Goal: Information Seeking & Learning: Learn about a topic

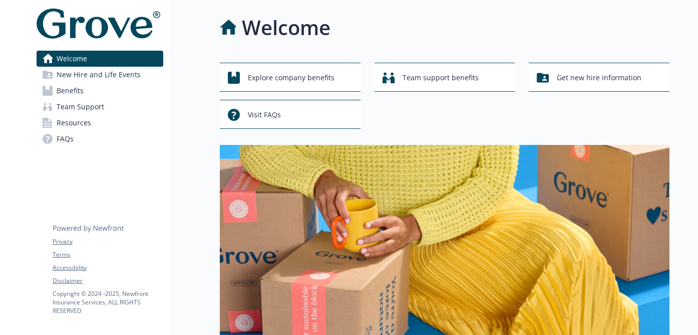
click at [97, 137] on link "FAQs" at bounding box center [100, 139] width 127 height 16
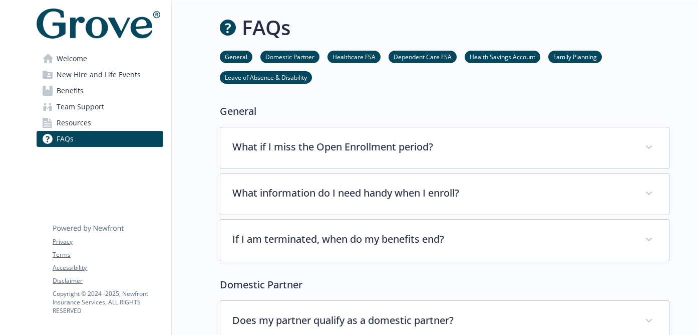
click at [274, 72] on li "Leave of Absence & Disability" at bounding box center [266, 77] width 92 height 13
click at [276, 81] on link "Leave of Absence & Disability" at bounding box center [266, 77] width 92 height 10
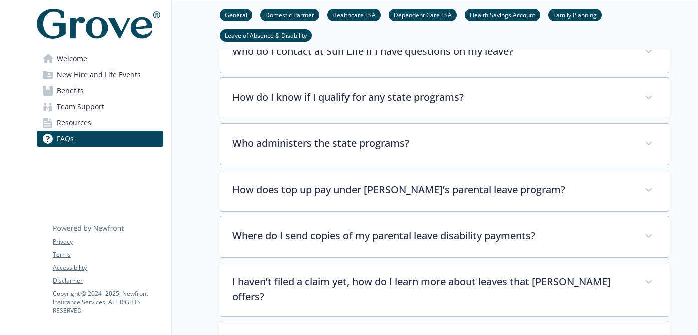
scroll to position [2917, 0]
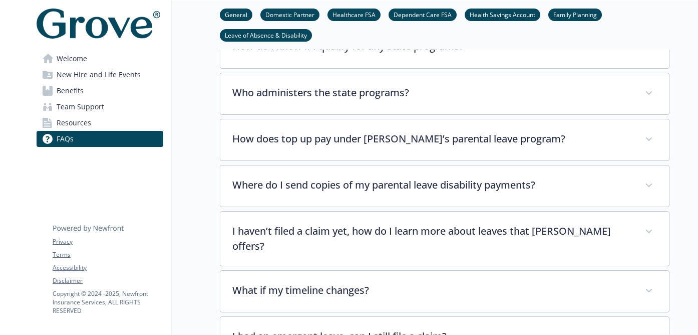
click at [114, 57] on link "Welcome" at bounding box center [100, 59] width 127 height 16
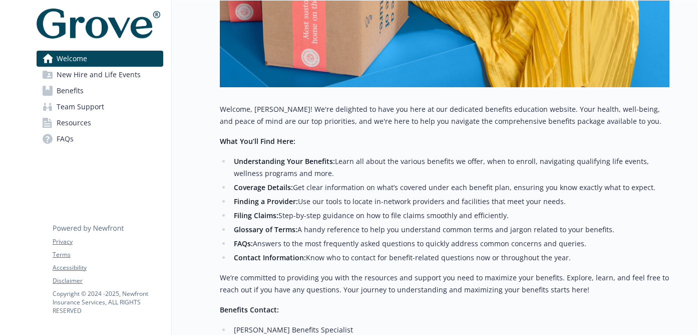
scroll to position [309, 0]
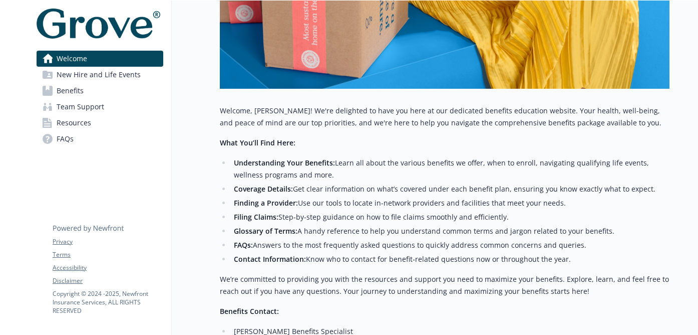
click at [119, 140] on link "FAQs" at bounding box center [100, 139] width 127 height 16
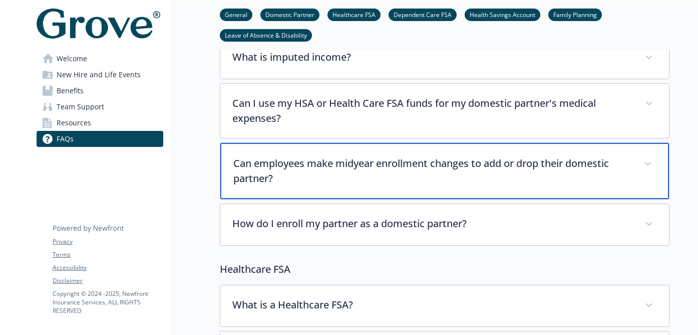
click at [227, 144] on div "Can employees make midyear enrollment changes to add or drop their domestic par…" at bounding box center [444, 171] width 449 height 56
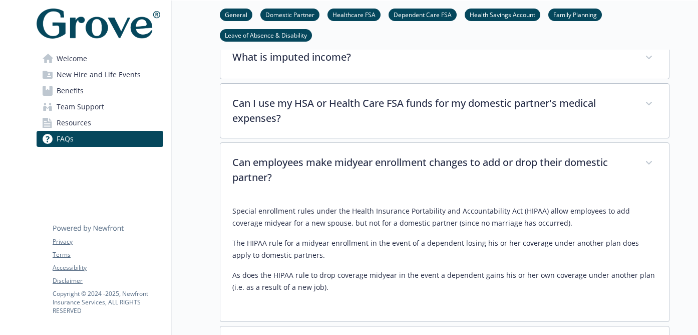
click at [101, 87] on link "Benefits" at bounding box center [100, 91] width 127 height 16
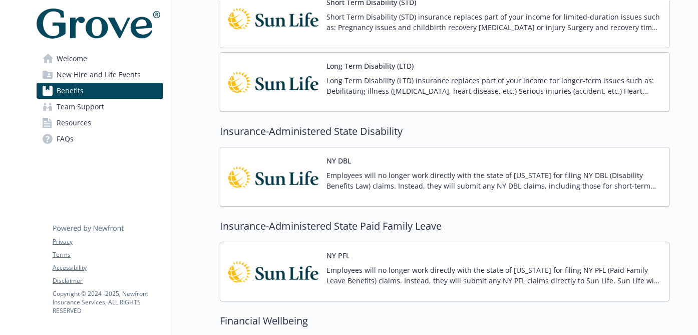
scroll to position [776, 0]
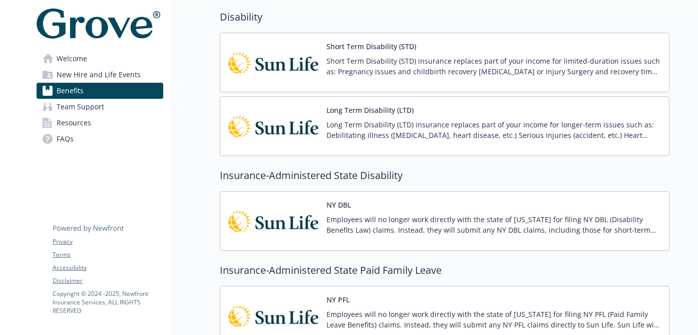
click at [104, 74] on span "New Hire and Life Events" at bounding box center [99, 75] width 84 height 16
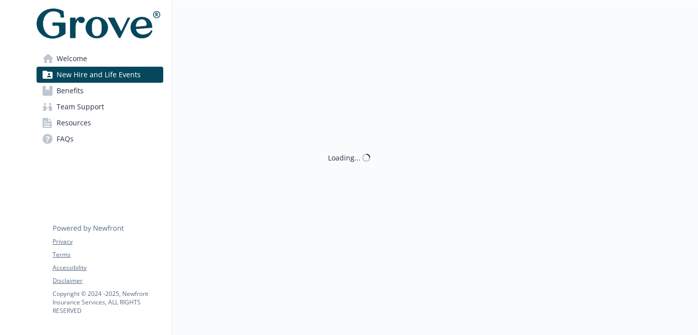
scroll to position [776, 0]
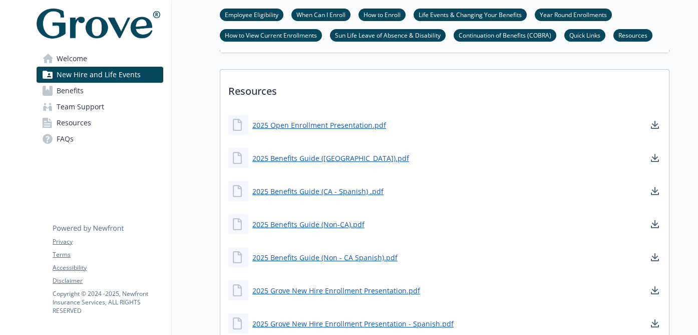
click at [111, 62] on link "Welcome" at bounding box center [100, 59] width 127 height 16
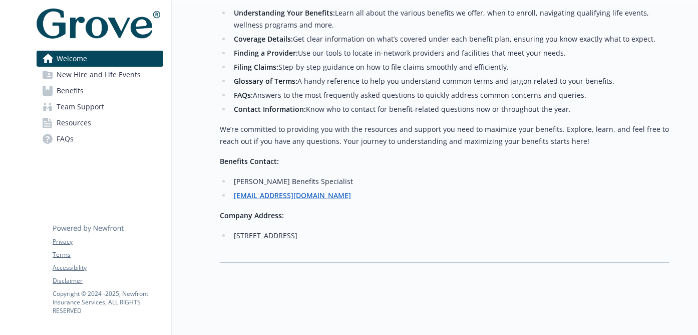
click at [137, 76] on span "New Hire and Life Events" at bounding box center [99, 75] width 84 height 16
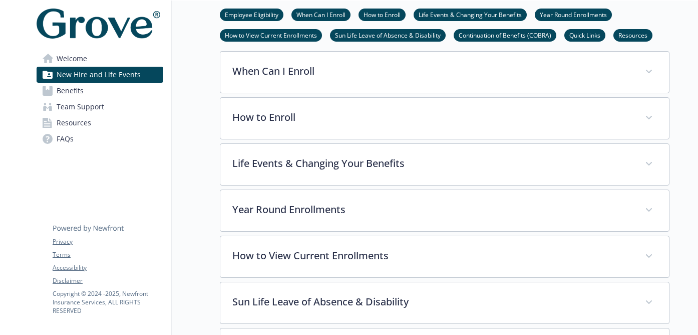
scroll to position [347, 0]
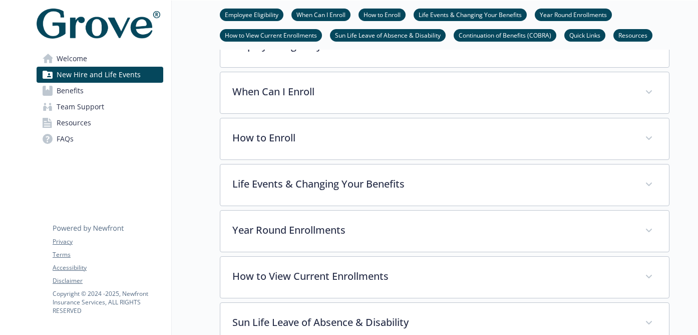
click at [99, 120] on link "Resources" at bounding box center [100, 123] width 127 height 16
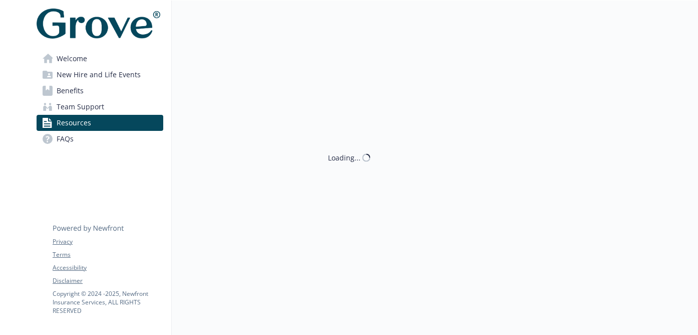
scroll to position [347, 0]
